Goal: Check status: Check status

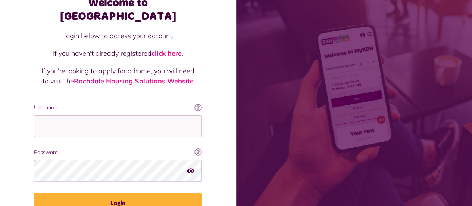
scroll to position [81, 0]
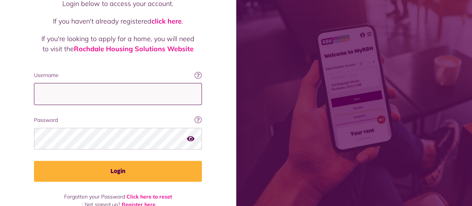
type input "**********"
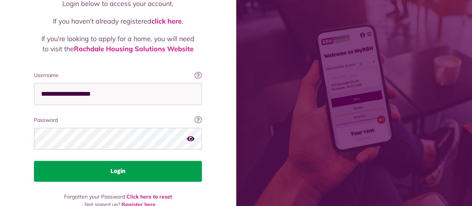
click at [179, 160] on button "Login" at bounding box center [118, 170] width 168 height 21
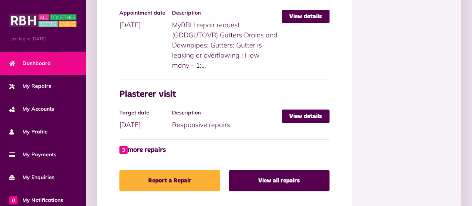
scroll to position [460, 0]
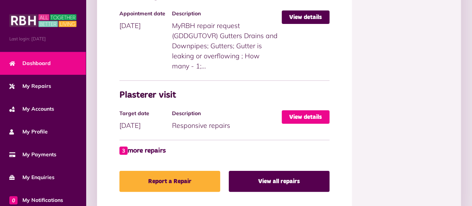
click at [326, 118] on link "View details" at bounding box center [306, 116] width 48 height 13
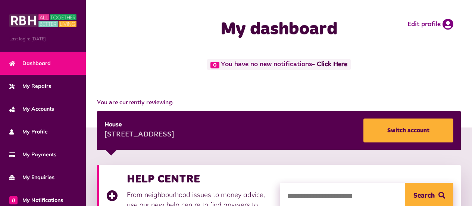
scroll to position [460, 0]
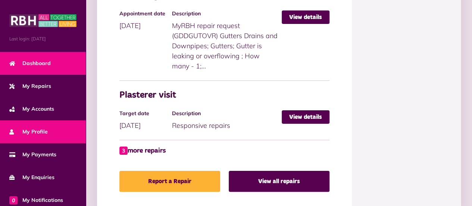
click at [44, 130] on span "My Profile" at bounding box center [28, 132] width 38 height 8
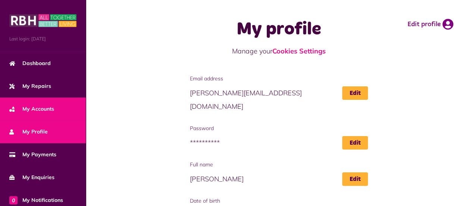
click at [32, 109] on span "My Accounts" at bounding box center [31, 109] width 45 height 8
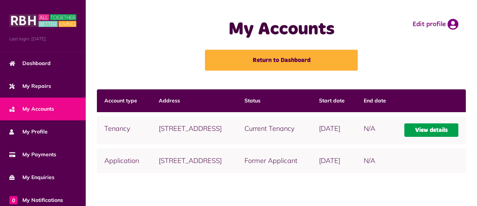
click at [438, 137] on link "View details" at bounding box center [432, 129] width 54 height 13
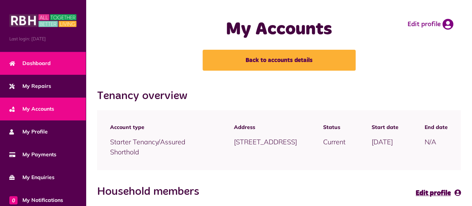
click at [41, 60] on span "Dashboard" at bounding box center [29, 63] width 41 height 8
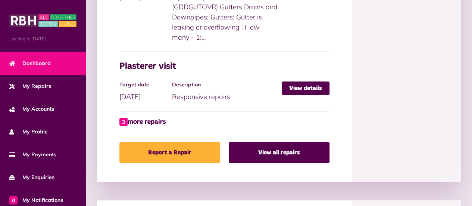
scroll to position [490, 0]
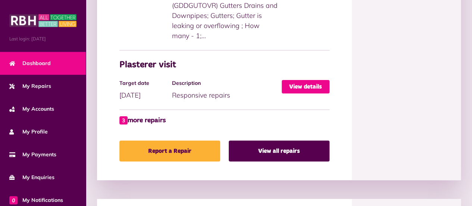
click at [315, 85] on link "View details" at bounding box center [306, 86] width 48 height 13
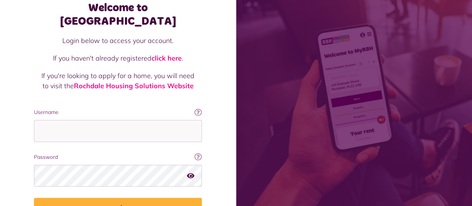
scroll to position [81, 0]
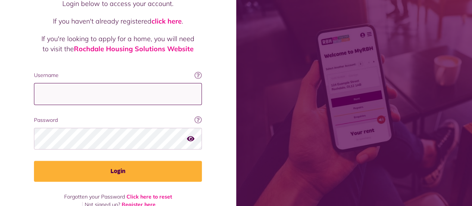
type input "**********"
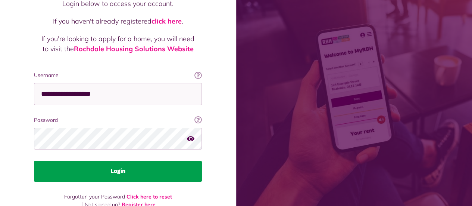
click at [120, 160] on button "Login" at bounding box center [118, 170] width 168 height 21
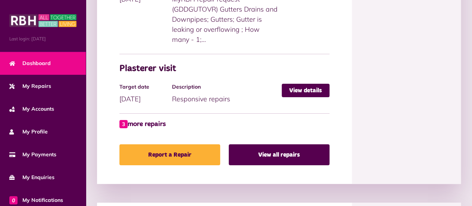
scroll to position [495, 0]
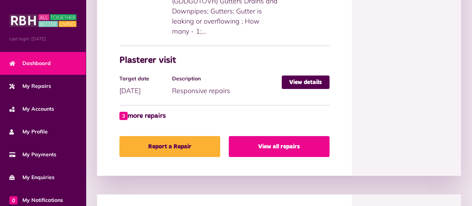
click at [263, 146] on link "View all repairs" at bounding box center [279, 146] width 101 height 21
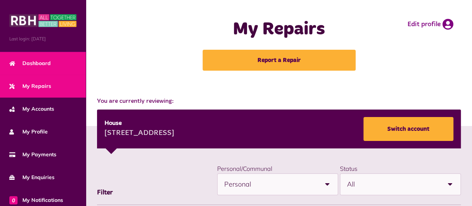
click at [53, 62] on link "Dashboard" at bounding box center [43, 63] width 86 height 23
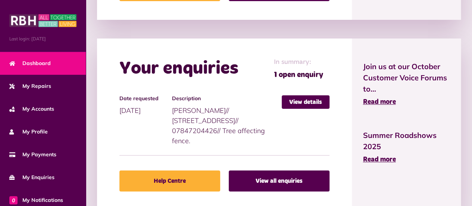
scroll to position [664, 0]
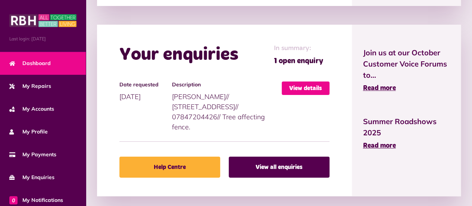
click at [313, 87] on link "View details" at bounding box center [306, 87] width 48 height 13
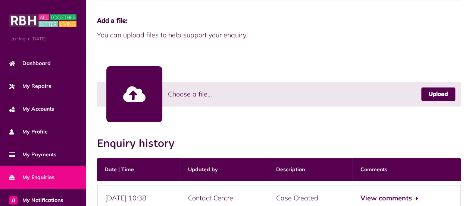
scroll to position [236, 0]
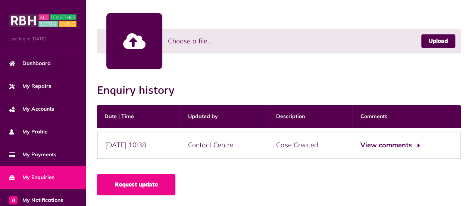
click at [401, 149] on button "View comments" at bounding box center [389, 145] width 58 height 11
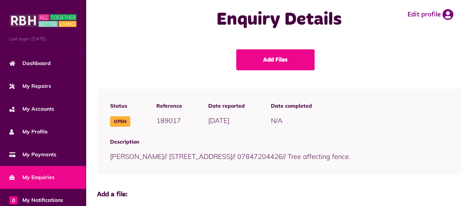
scroll to position [0, 0]
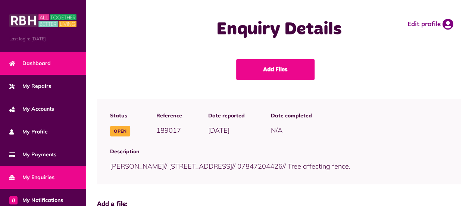
click at [41, 66] on link "Dashboard" at bounding box center [43, 63] width 86 height 23
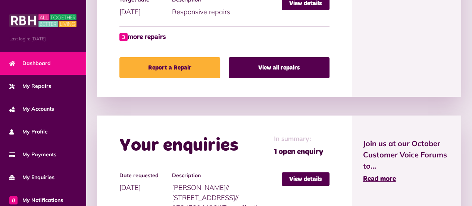
scroll to position [580, 0]
